Goal: Transaction & Acquisition: Purchase product/service

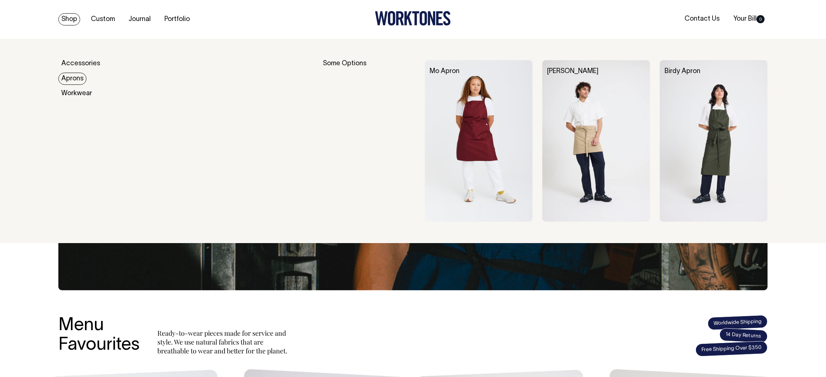
click at [71, 78] on link "Aprons" at bounding box center [72, 79] width 28 height 12
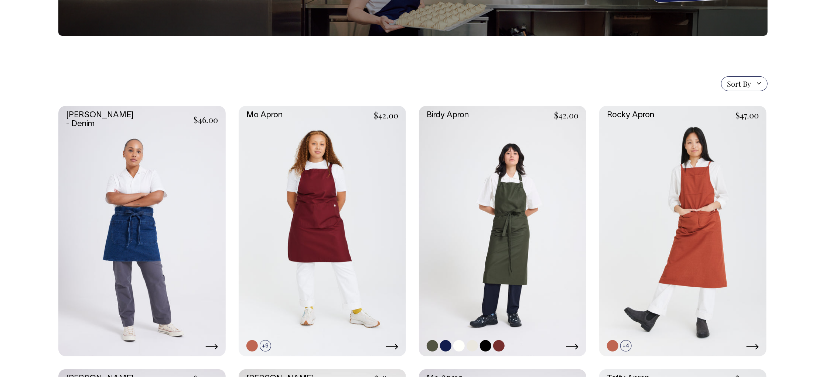
click at [496, 213] on link at bounding box center [502, 231] width 167 height 251
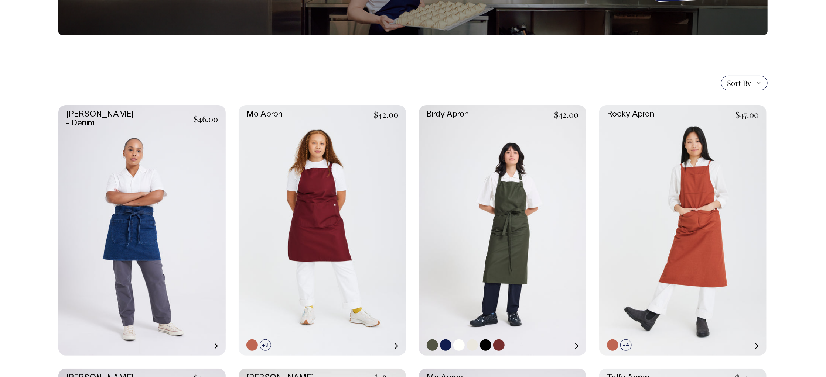
scroll to position [123, 0]
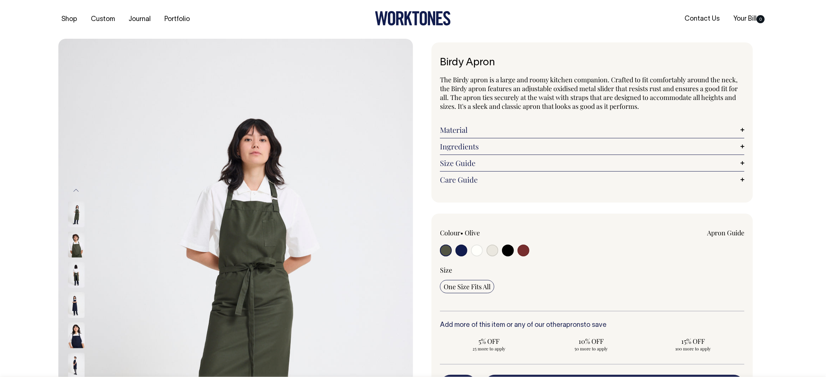
click at [479, 249] on input "radio" at bounding box center [477, 251] width 12 height 12
radio input "true"
select select "Off-White"
